Goal: Transaction & Acquisition: Purchase product/service

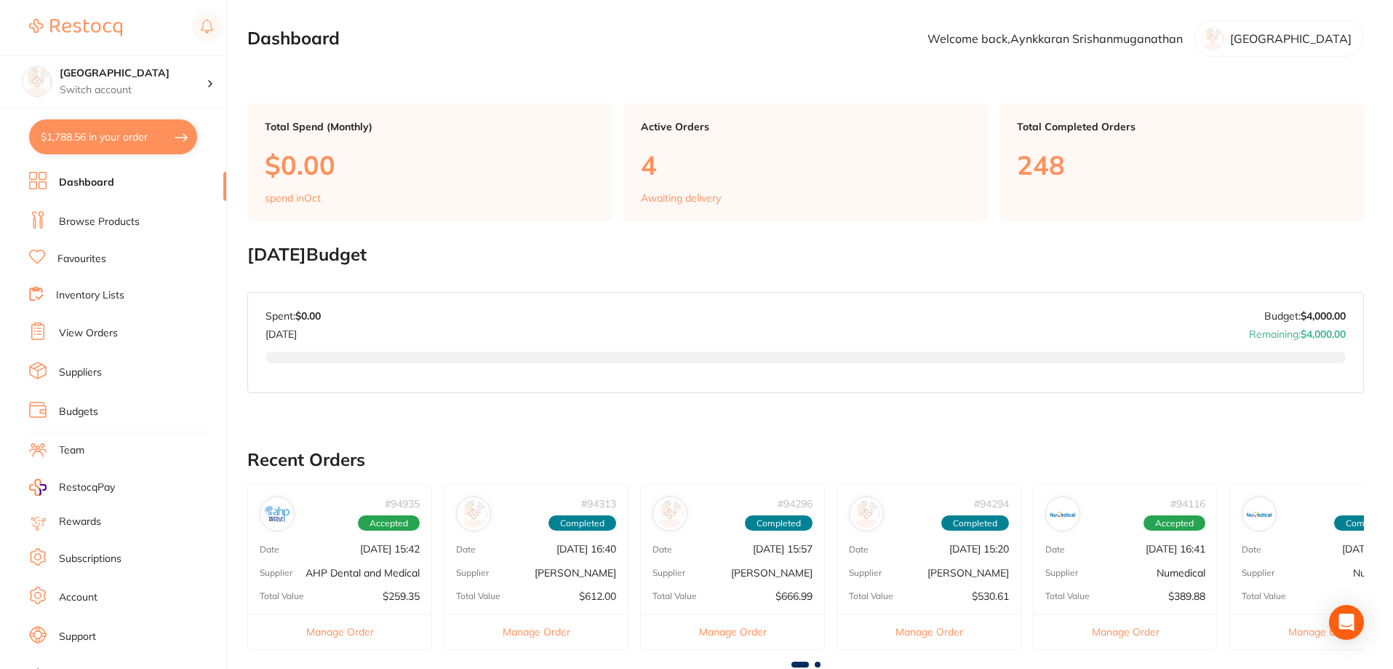
click at [69, 138] on button "$1,788.56 in your order" at bounding box center [113, 136] width 168 height 35
checkbox input "true"
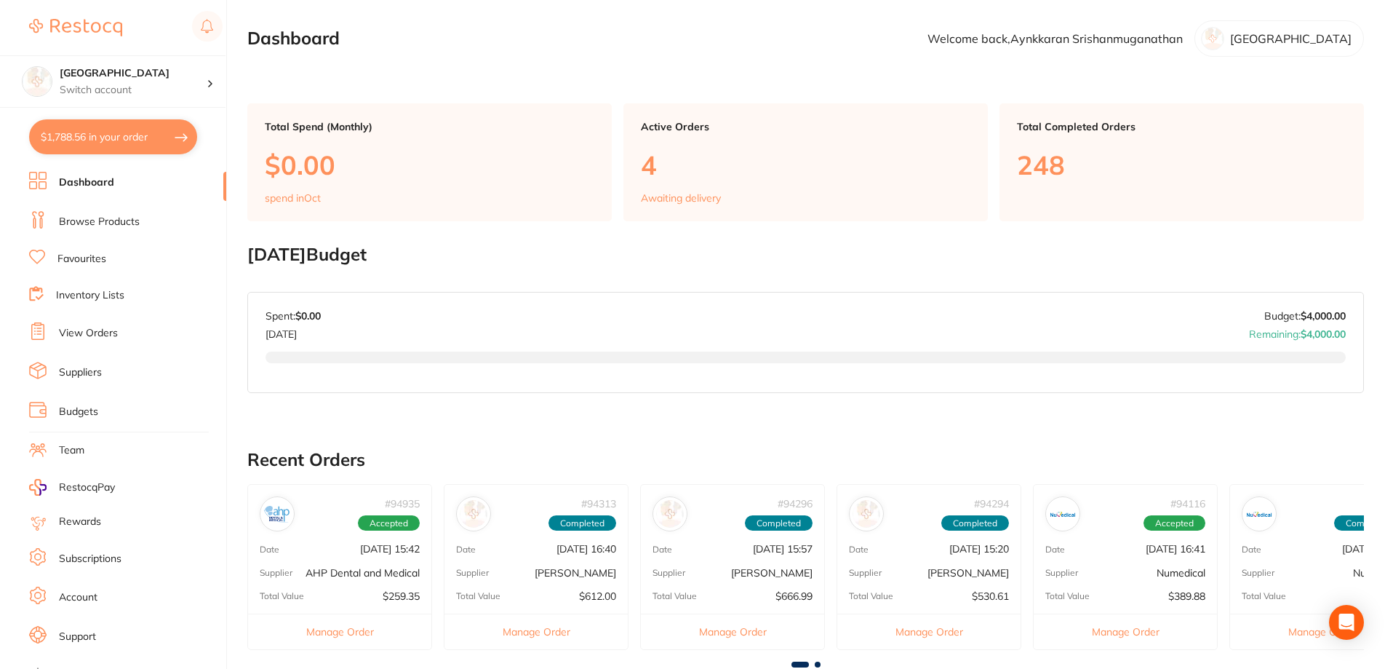
checkbox input "true"
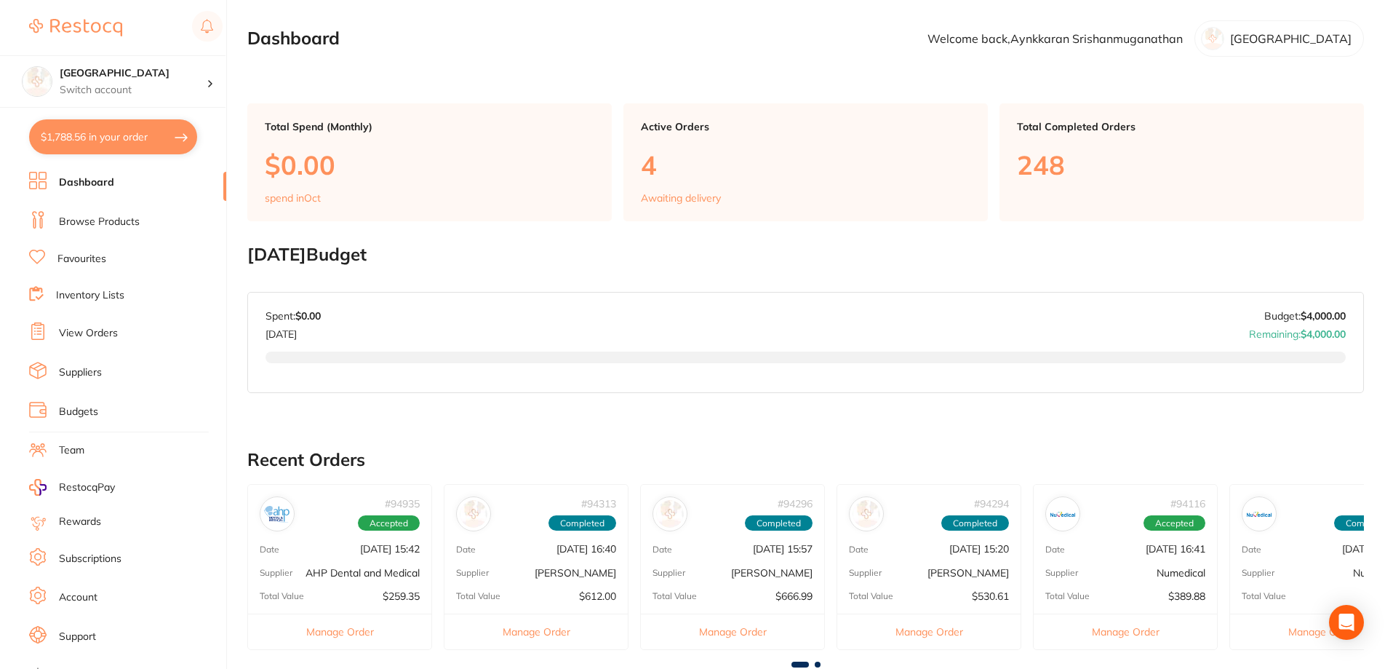
checkbox input "true"
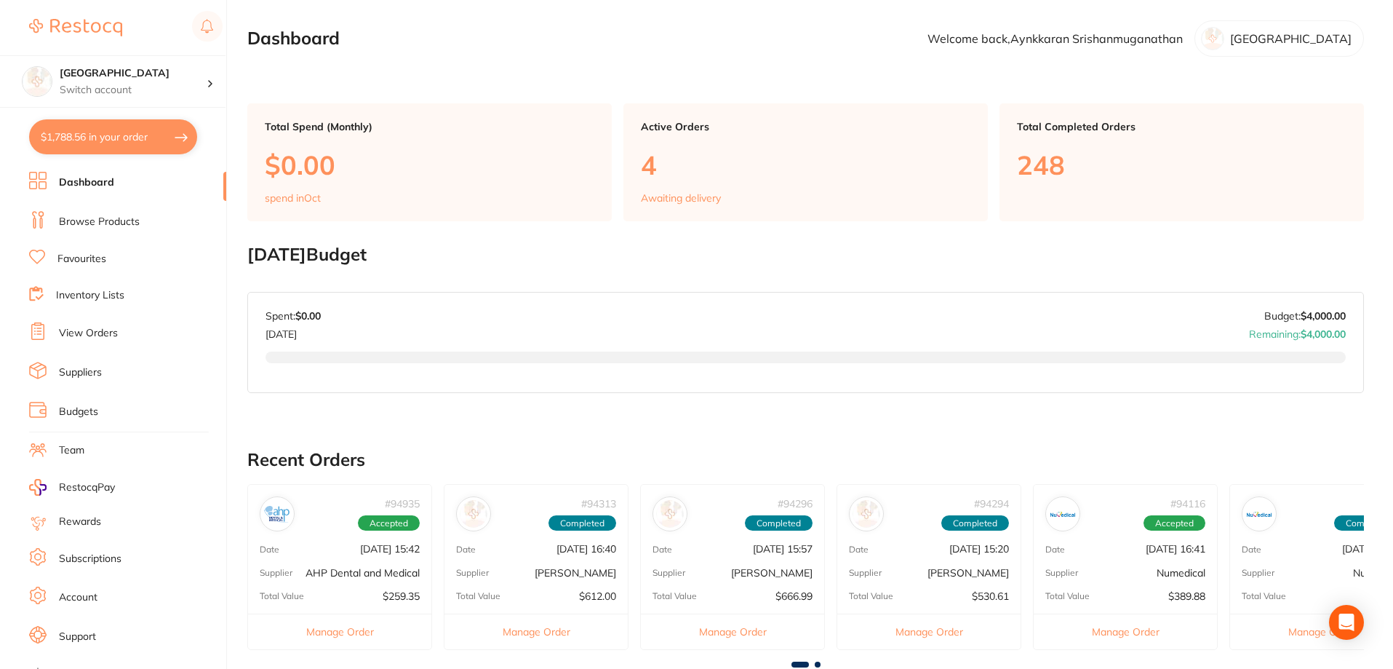
checkbox input "true"
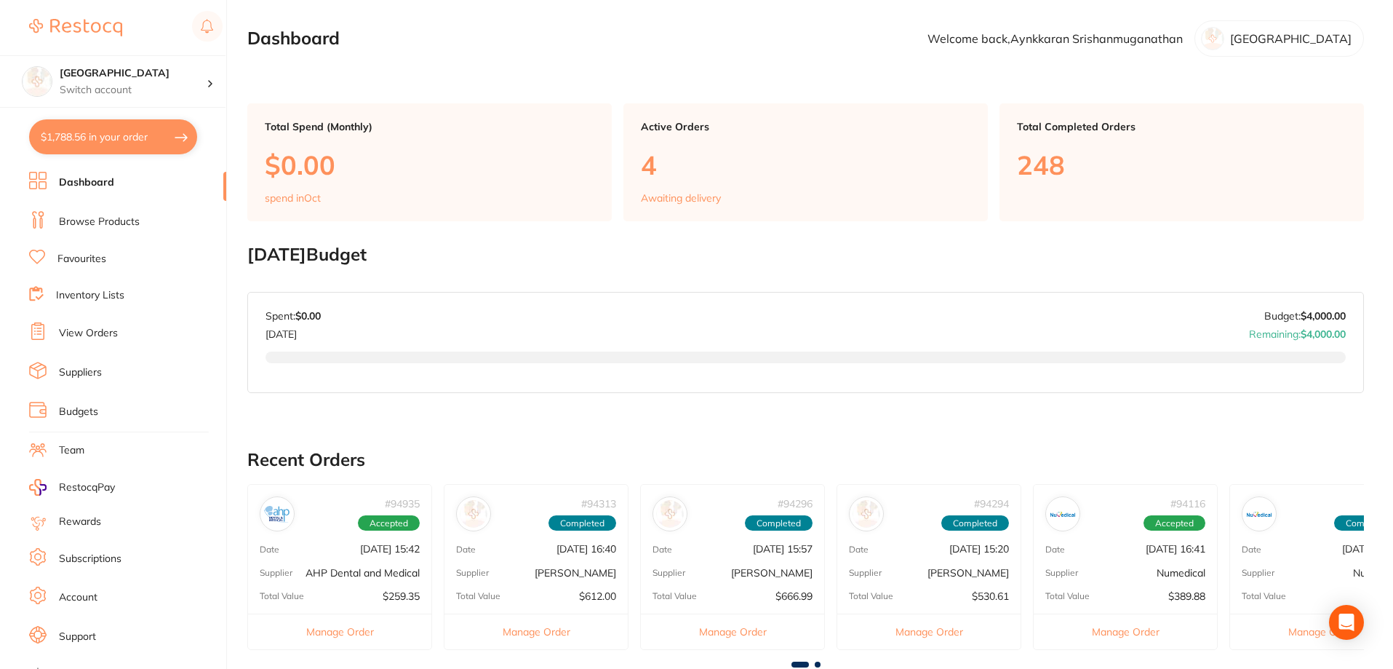
checkbox input "true"
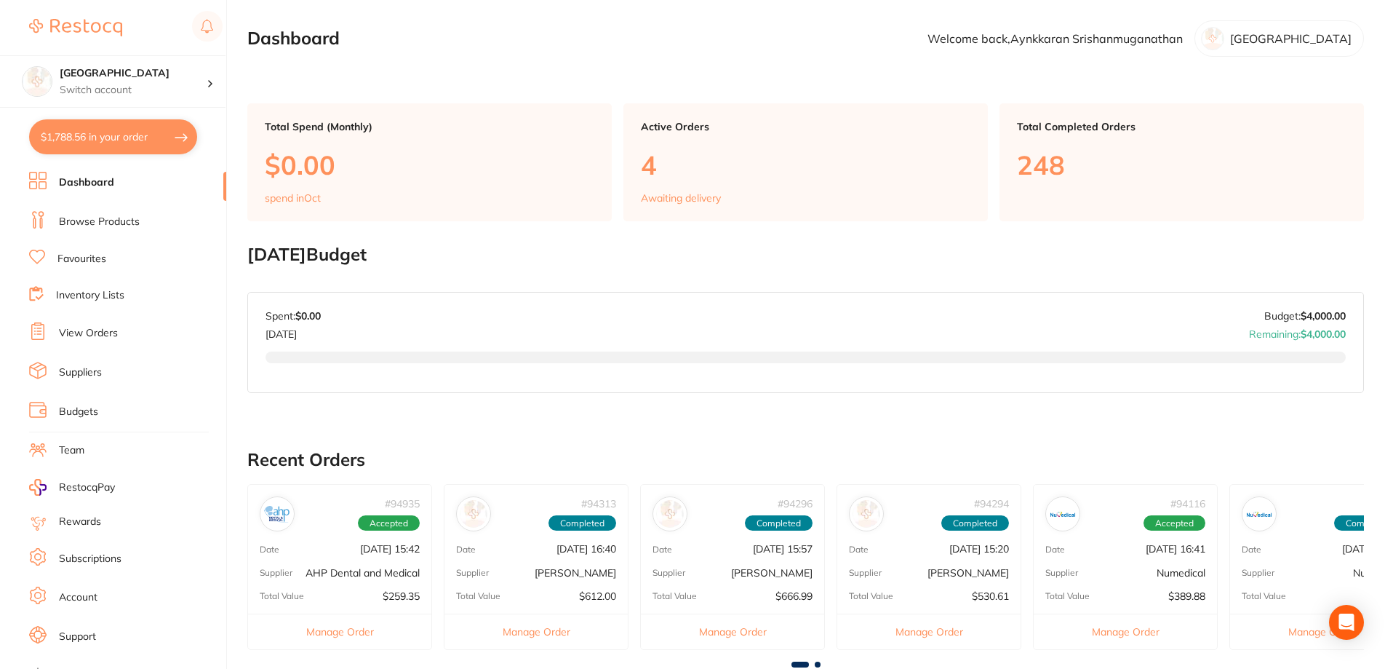
checkbox input "true"
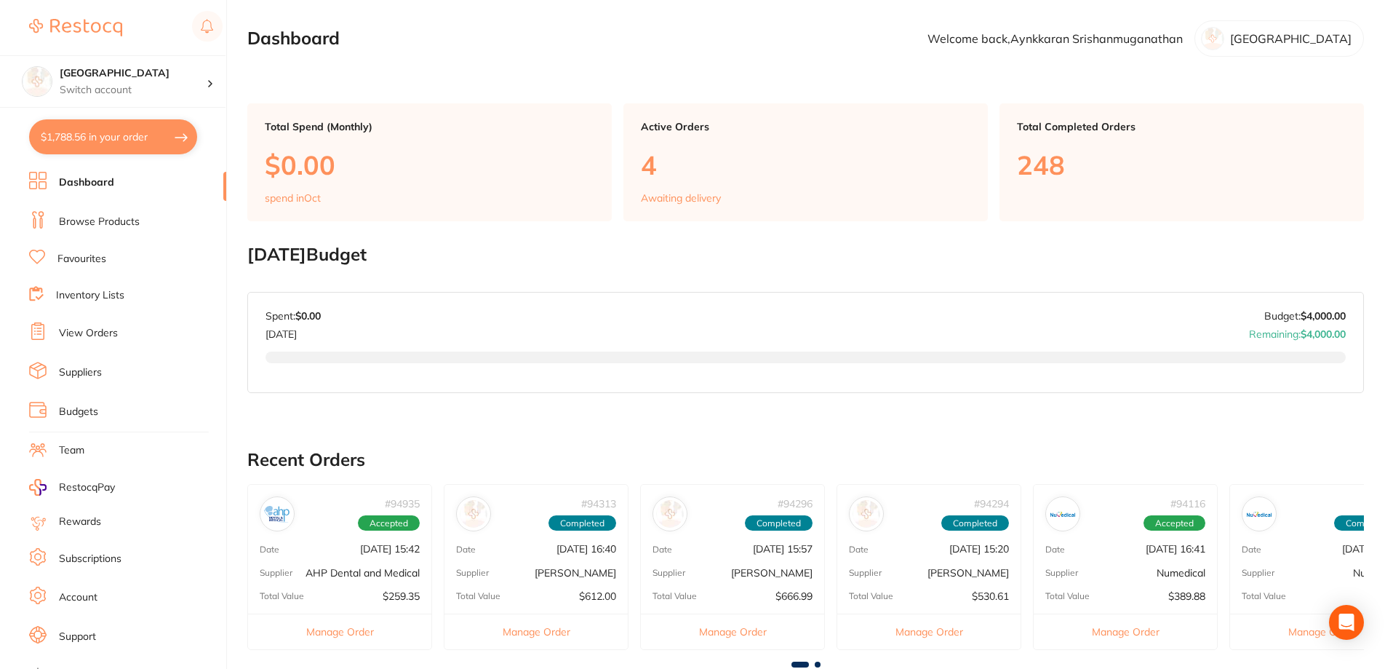
checkbox input "true"
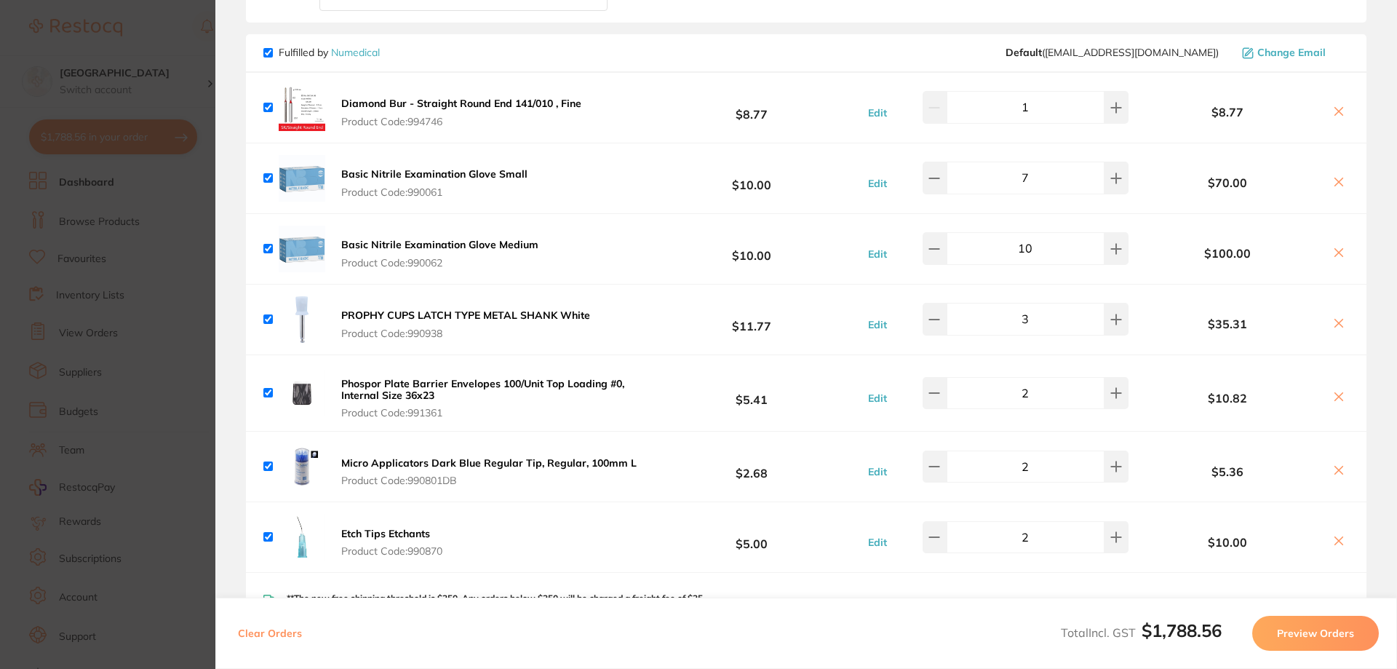
scroll to position [1455, 0]
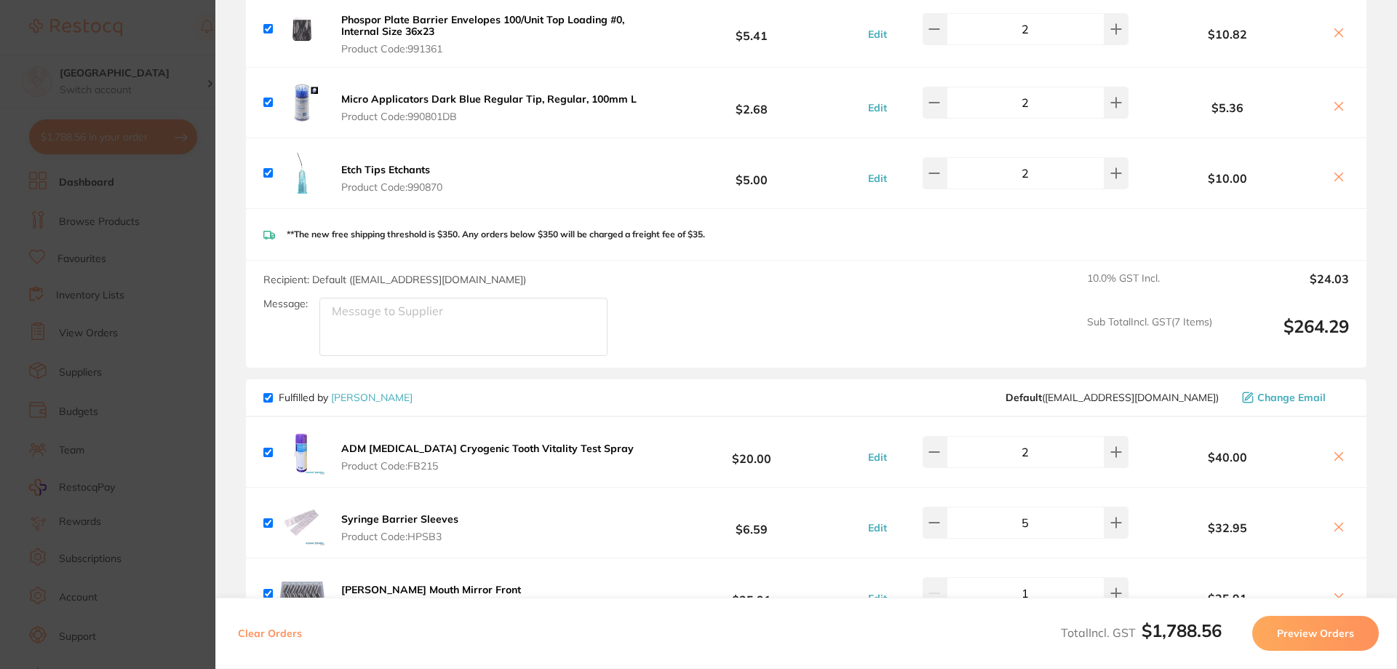
click at [147, 446] on section "Update RRP Set your pre negotiated price for this item. Item Agreed RRP (excl. …" at bounding box center [698, 334] width 1397 height 669
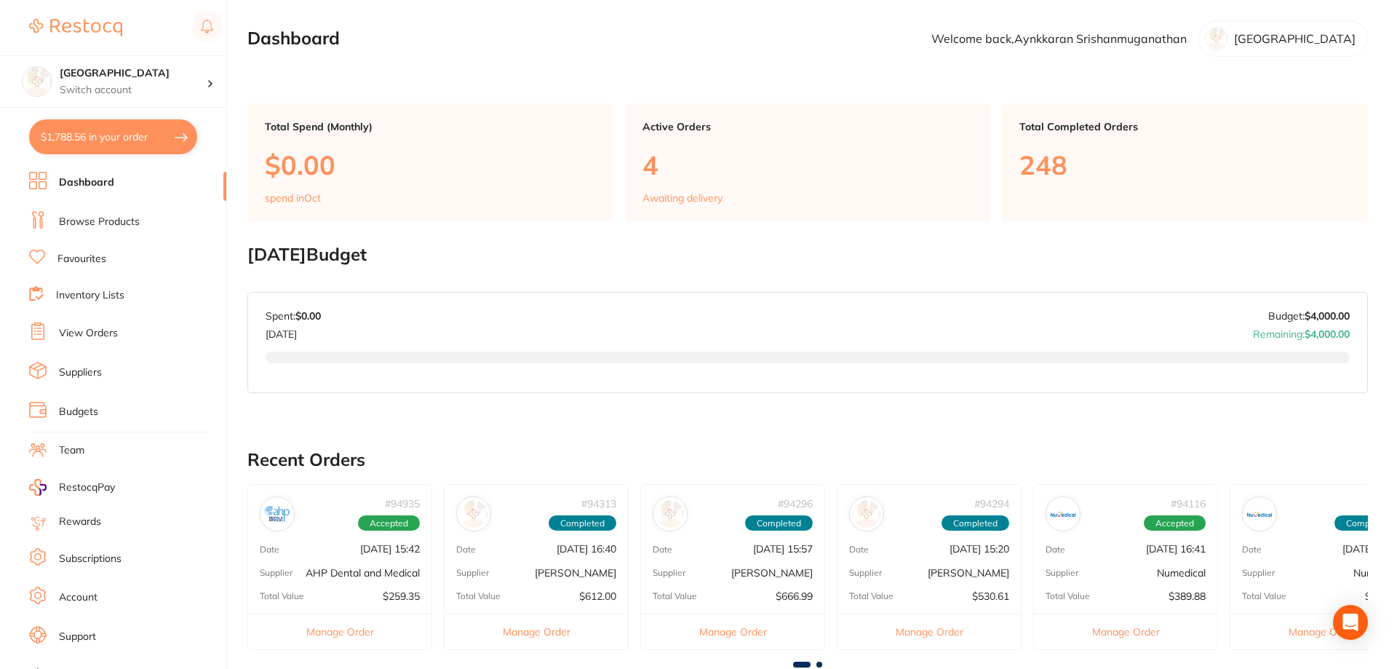
click at [229, 186] on div "$1,788.56 Lakes Boulevard Dental Switch [STREET_ADDRESS] Dental $1,788.56 in yo…" at bounding box center [698, 334] width 1397 height 669
click at [92, 218] on link "Browse Products" at bounding box center [99, 222] width 81 height 15
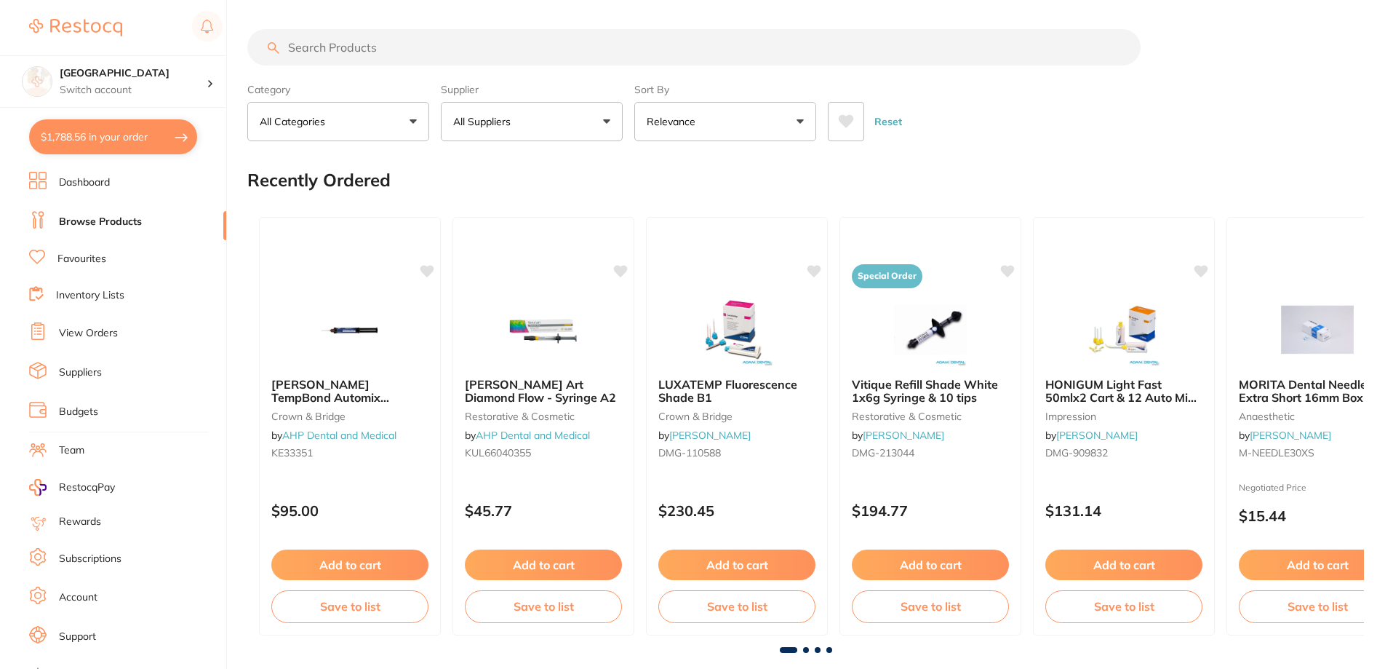
click at [401, 55] on input "search" at bounding box center [693, 47] width 893 height 36
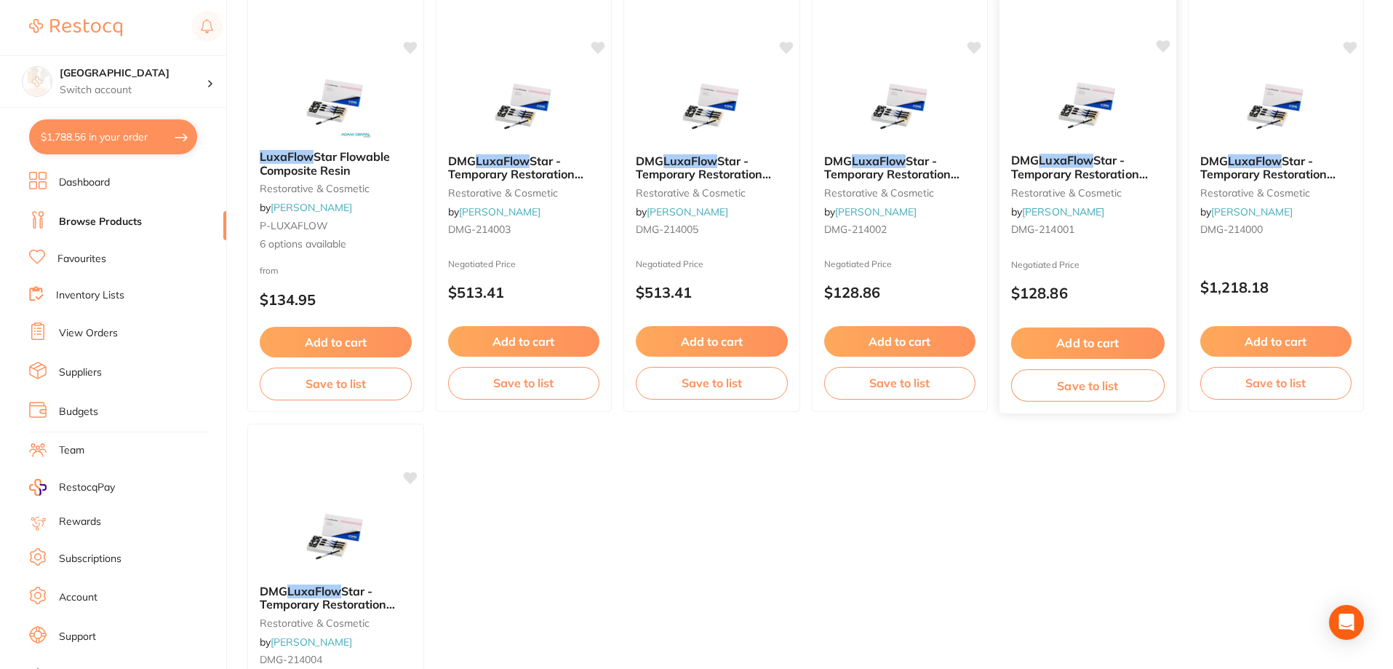
scroll to position [218, 0]
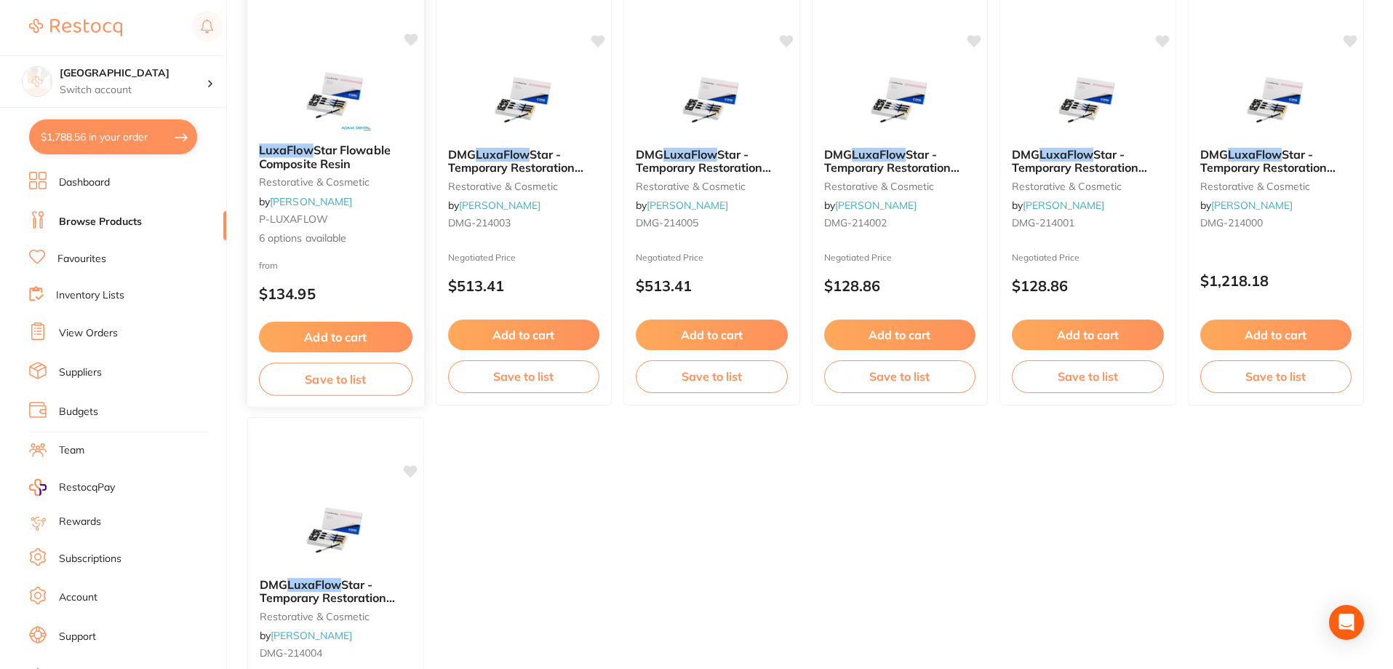
type input "luxaflow"
click at [327, 164] on span "Star Flowable Composite Resin" at bounding box center [325, 157] width 132 height 28
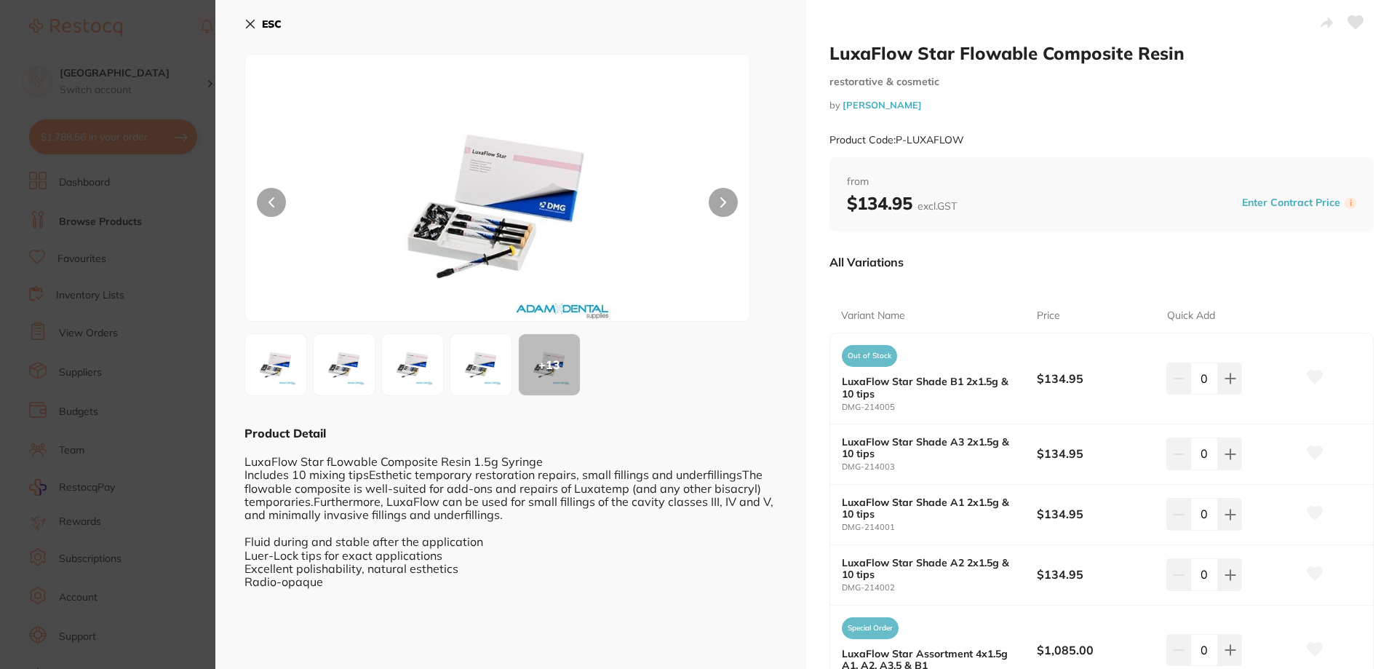
scroll to position [146, 0]
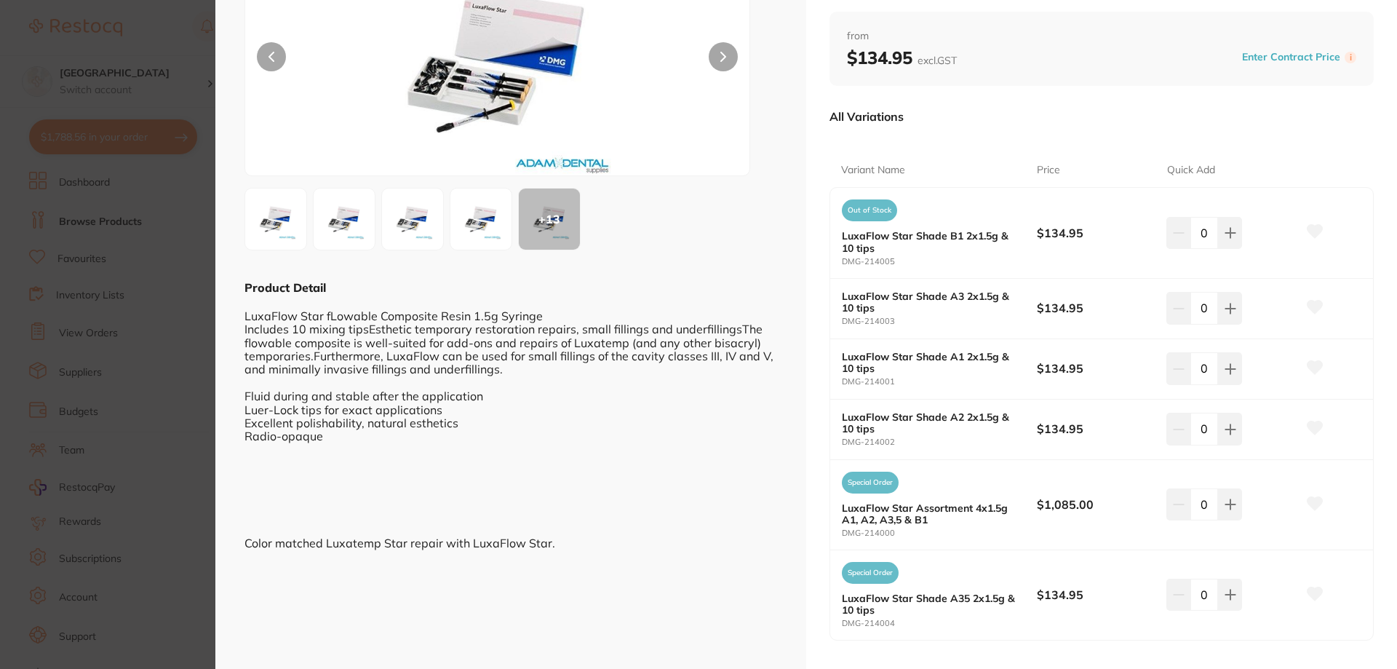
drag, startPoint x: 947, startPoint y: 239, endPoint x: 969, endPoint y: 236, distance: 22.0
click at [963, 236] on b "LuxaFlow Star Shade B1 2x1.5g & 10 tips" at bounding box center [929, 241] width 175 height 23
click at [100, 284] on section "LuxaFlow Star Flowable Composite Resin restorative & cosmetic by [PERSON_NAME] …" at bounding box center [698, 334] width 1397 height 669
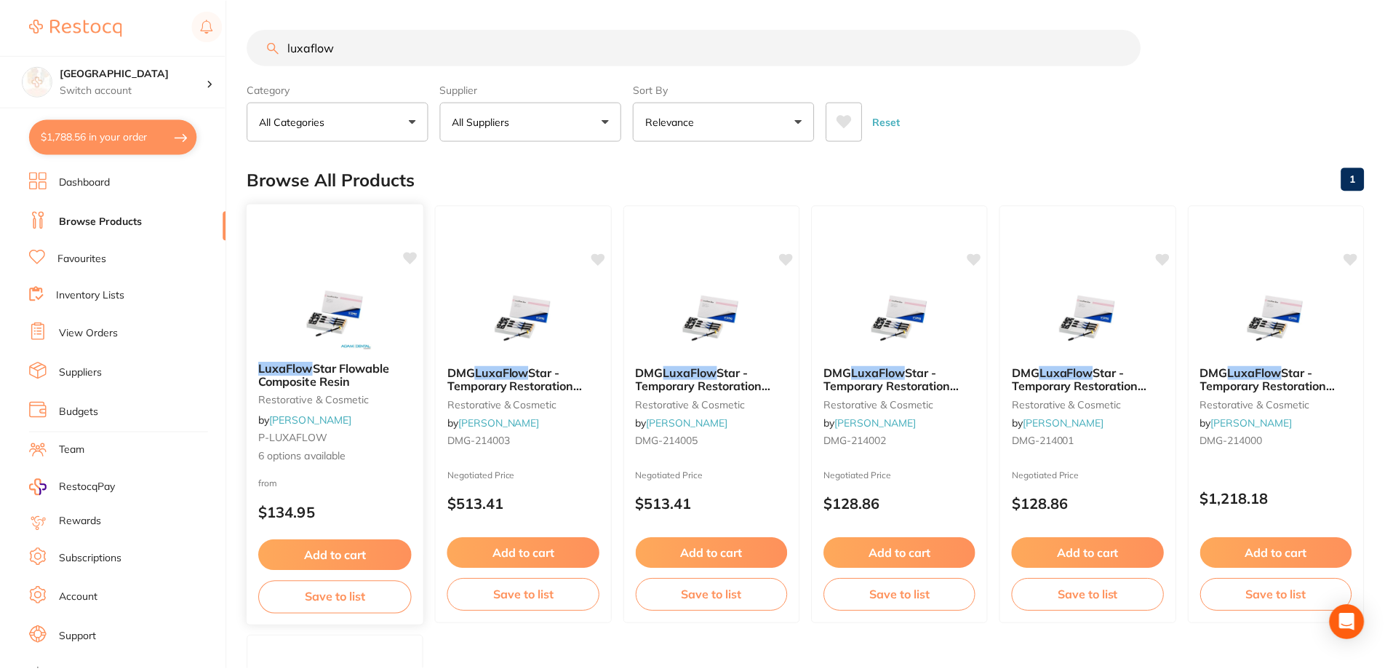
scroll to position [218, 0]
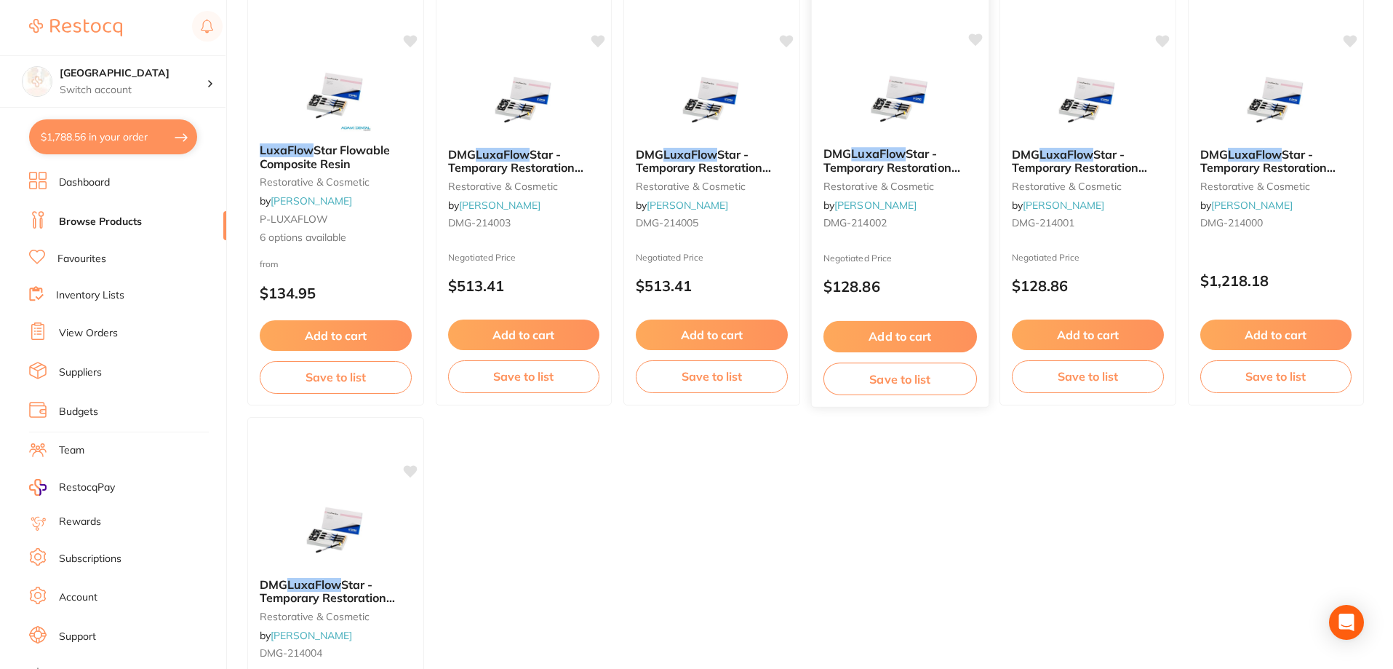
click at [945, 192] on div "DMG LuxaFlow Star - Temporary Restoration Repair - Shade A2 - 1.5g Syringe, 2-P…" at bounding box center [899, 190] width 177 height 111
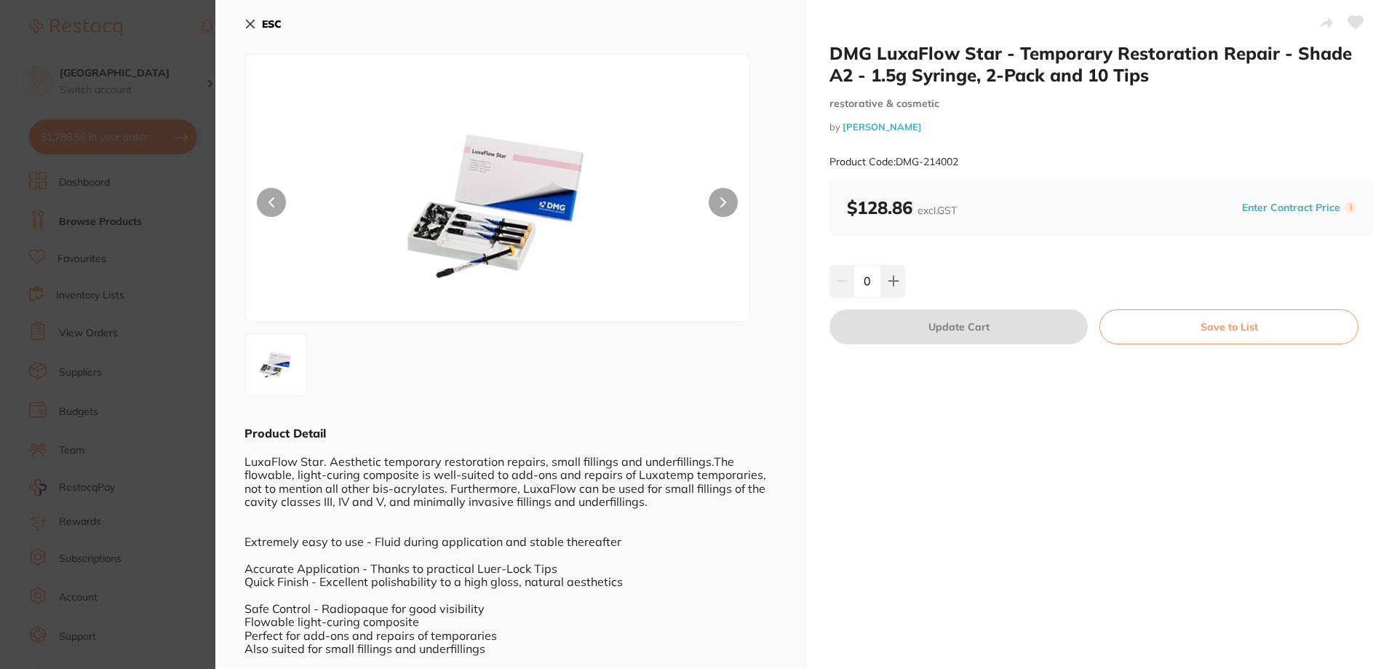
drag, startPoint x: 111, startPoint y: 342, endPoint x: 125, endPoint y: 319, distance: 27.5
click at [111, 342] on section "DMG LuxaFlow Star - Temporary Restoration Repair - Shade A2 - 1.5g Syringe, 2-P…" at bounding box center [698, 334] width 1397 height 669
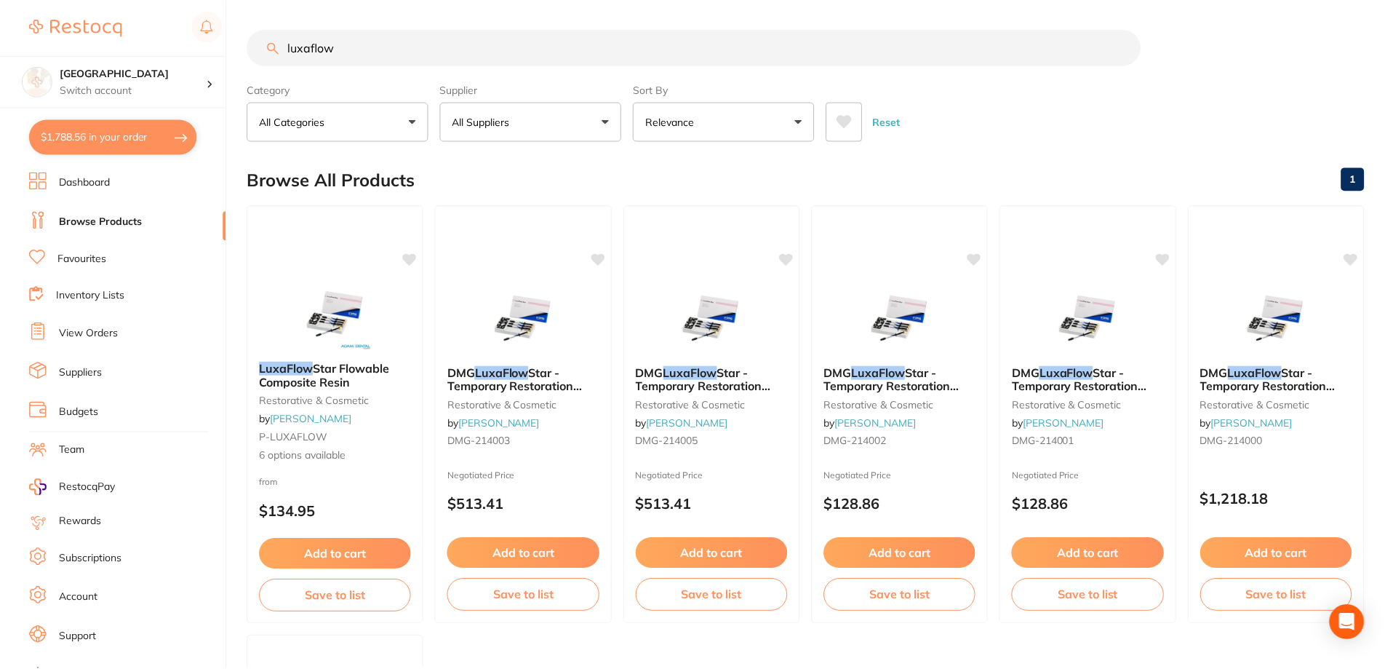
scroll to position [218, 0]
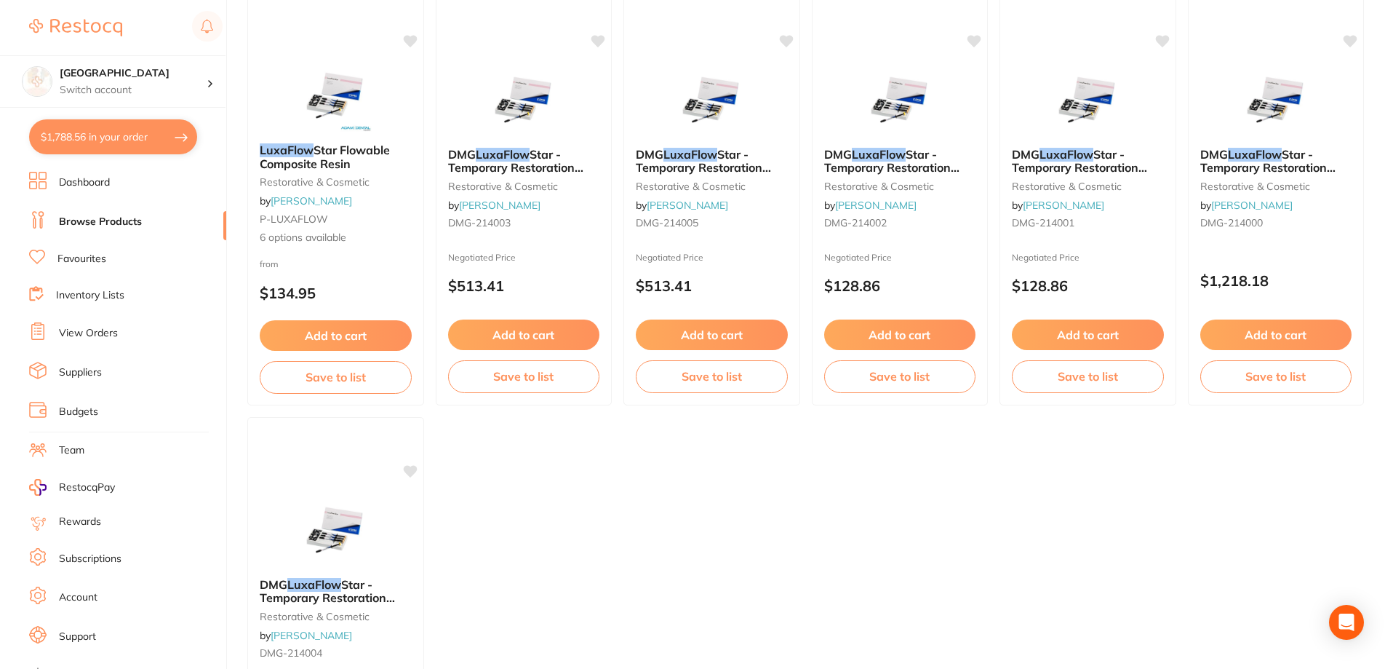
click at [159, 132] on button "$1,788.56 in your order" at bounding box center [113, 136] width 168 height 35
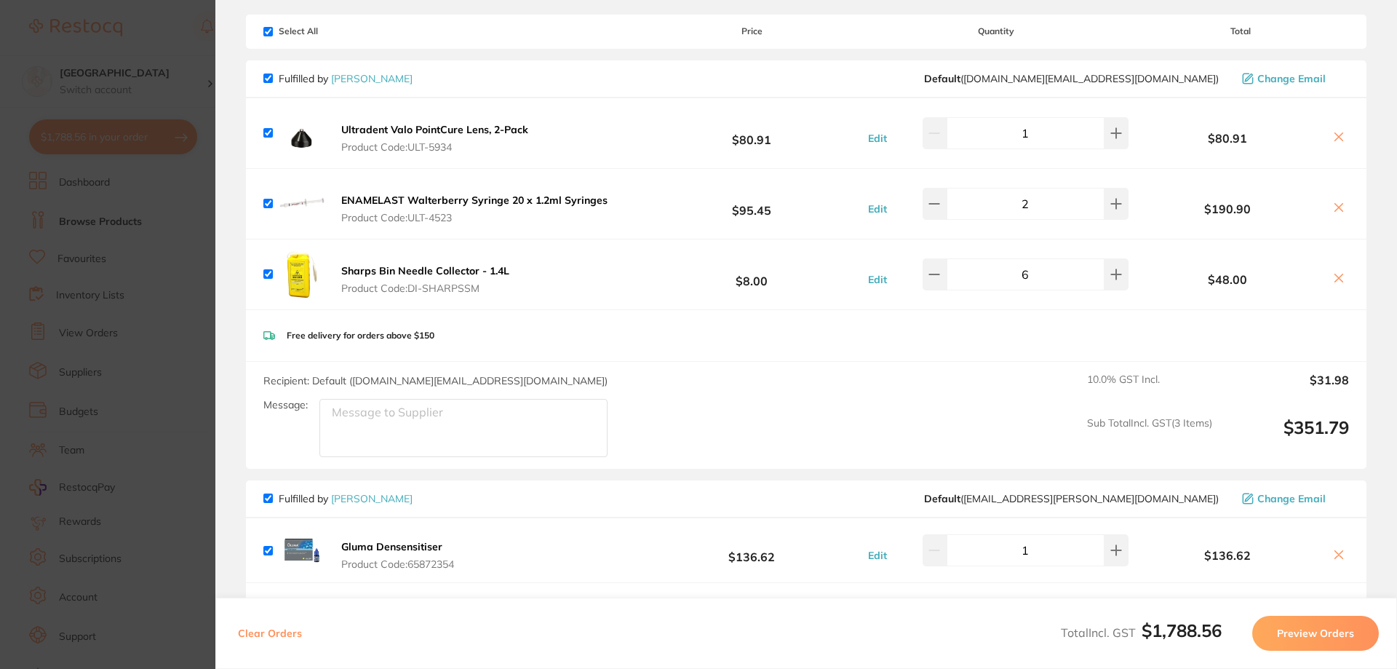
scroll to position [0, 0]
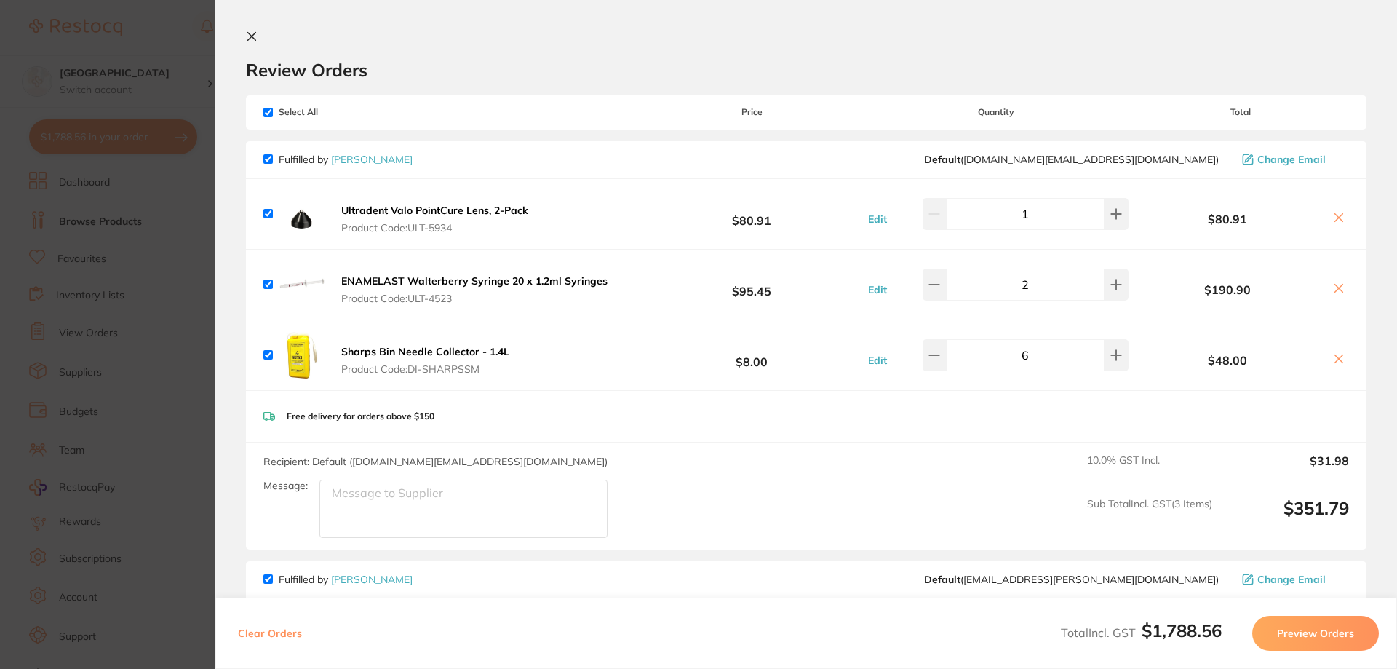
click at [198, 414] on section "Update RRP Set your pre negotiated price for this item. Item Agreed RRP (excl. …" at bounding box center [698, 334] width 1397 height 669
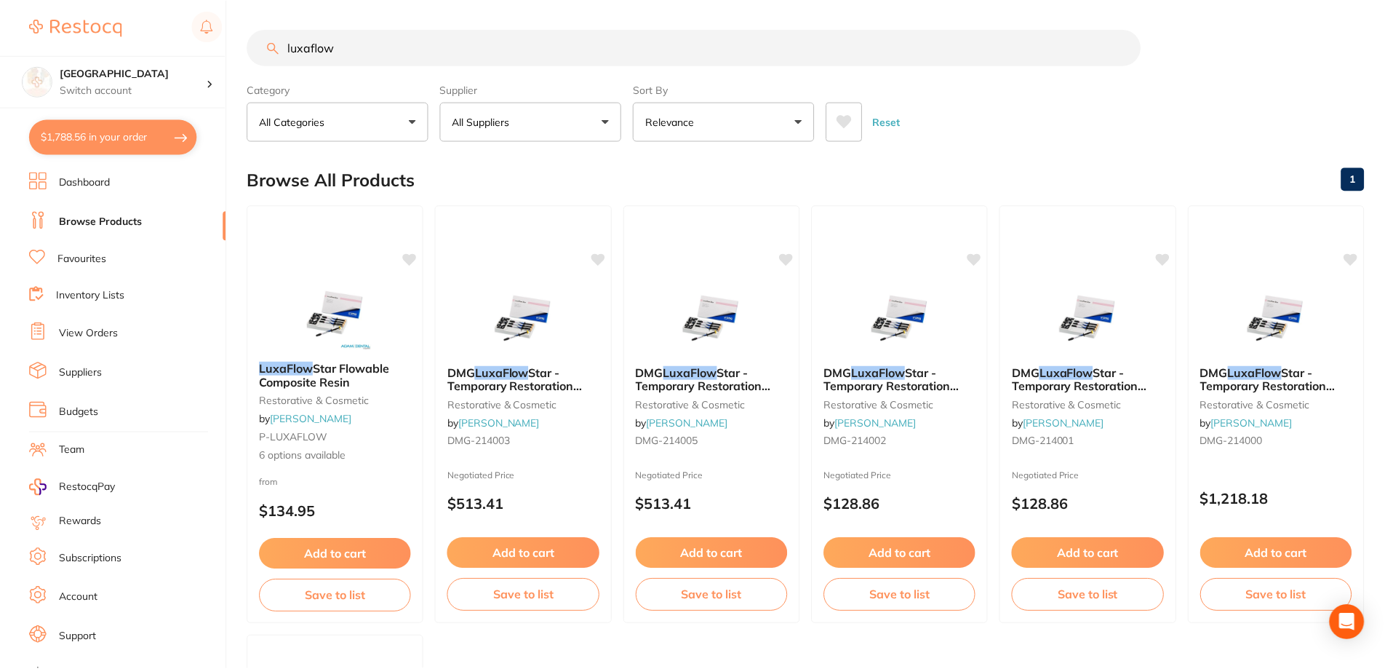
scroll to position [218, 0]
